Goal: Complete application form: Complete application form

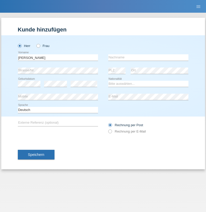
type input "Hasan"
click at [148, 57] on input "text" at bounding box center [148, 57] width 80 height 6
type input "Ymeri"
select select "XK"
select select "C"
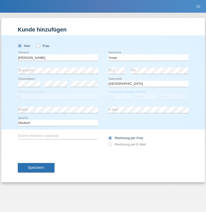
select select "21"
select select "03"
select select "1991"
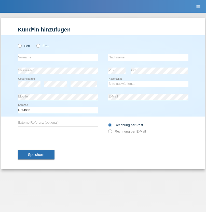
radio input "true"
click at [58, 57] on input "text" at bounding box center [58, 57] width 80 height 6
type input "[PERSON_NAME]"
click at [148, 57] on input "text" at bounding box center [148, 57] width 80 height 6
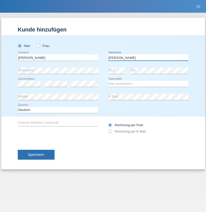
type input "[PERSON_NAME]"
select select "CH"
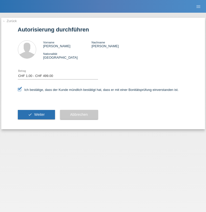
select select "1"
click at [36, 115] on span "Weiter" at bounding box center [39, 115] width 10 height 4
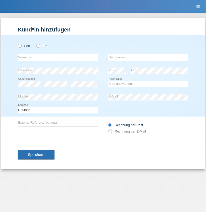
radio input "true"
click at [58, 57] on input "text" at bounding box center [58, 57] width 80 height 6
type input "[PERSON_NAME]"
click at [148, 57] on input "text" at bounding box center [148, 57] width 80 height 6
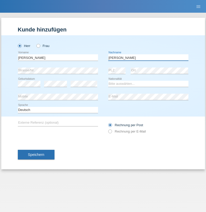
type input "[PERSON_NAME]"
select select "CH"
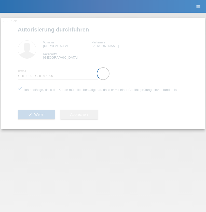
select select "1"
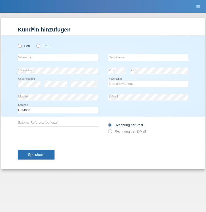
radio input "true"
click at [58, 57] on input "text" at bounding box center [58, 57] width 80 height 6
type input "Daniel-Esteban"
click at [148, 57] on input "text" at bounding box center [148, 57] width 80 height 6
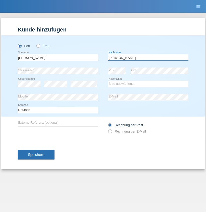
type input "Rodriguez"
select select "CH"
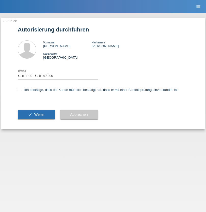
select select "1"
checkbox input "true"
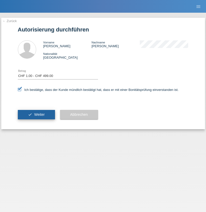
click at [36, 115] on span "Weiter" at bounding box center [39, 115] width 10 height 4
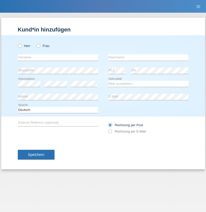
radio input "true"
click at [58, 57] on input "text" at bounding box center [58, 57] width 80 height 6
type input "[PERSON_NAME]"
click at [148, 57] on input "text" at bounding box center [148, 57] width 80 height 6
type input "Tota"
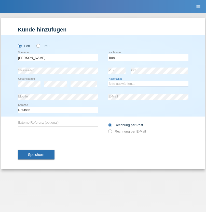
select select "CH"
